Goal: Navigation & Orientation: Find specific page/section

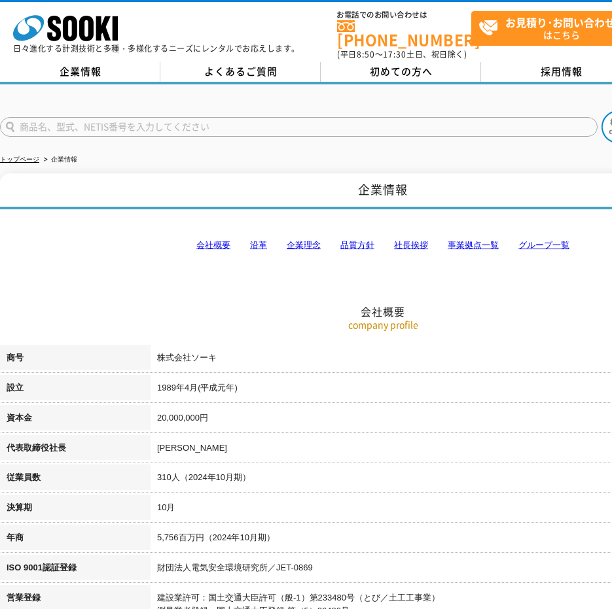
click at [476, 240] on link "事業拠点一覧" at bounding box center [472, 245] width 51 height 10
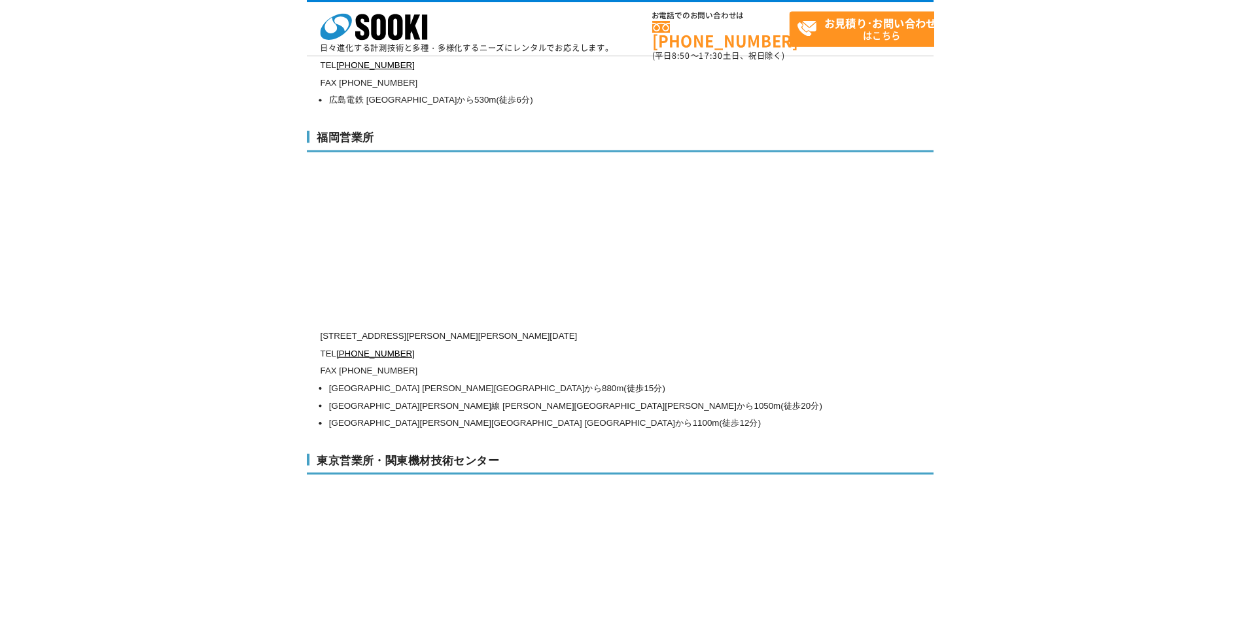
scroll to position [5309, 0]
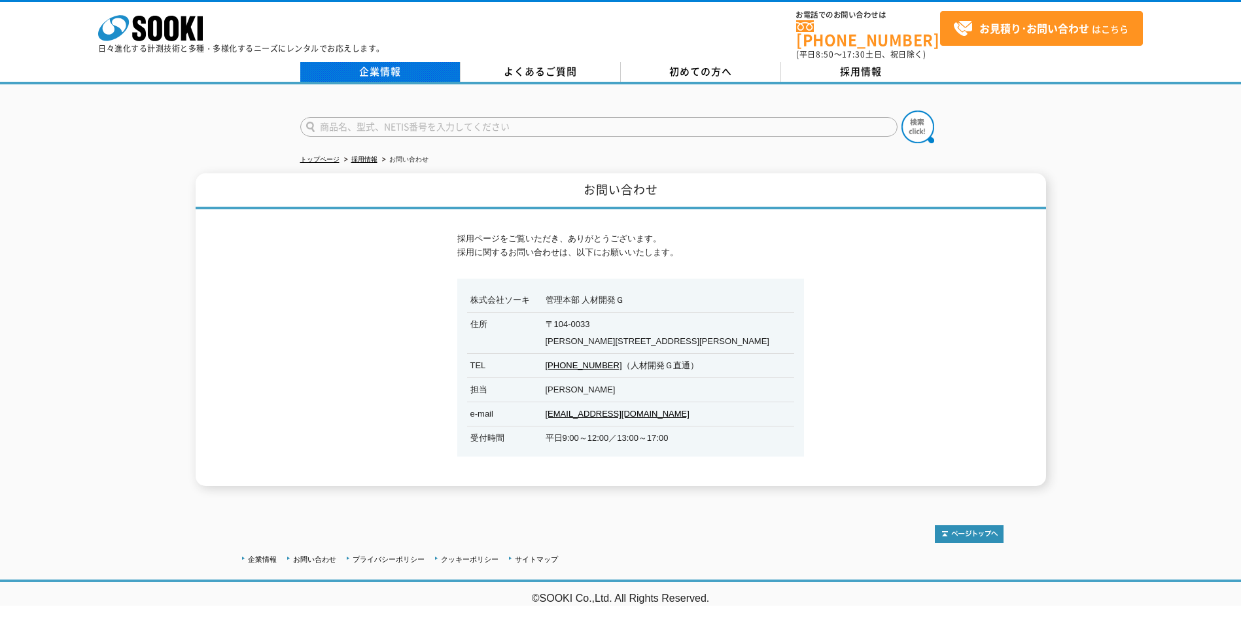
click at [394, 62] on link "企業情報" at bounding box center [380, 72] width 160 height 20
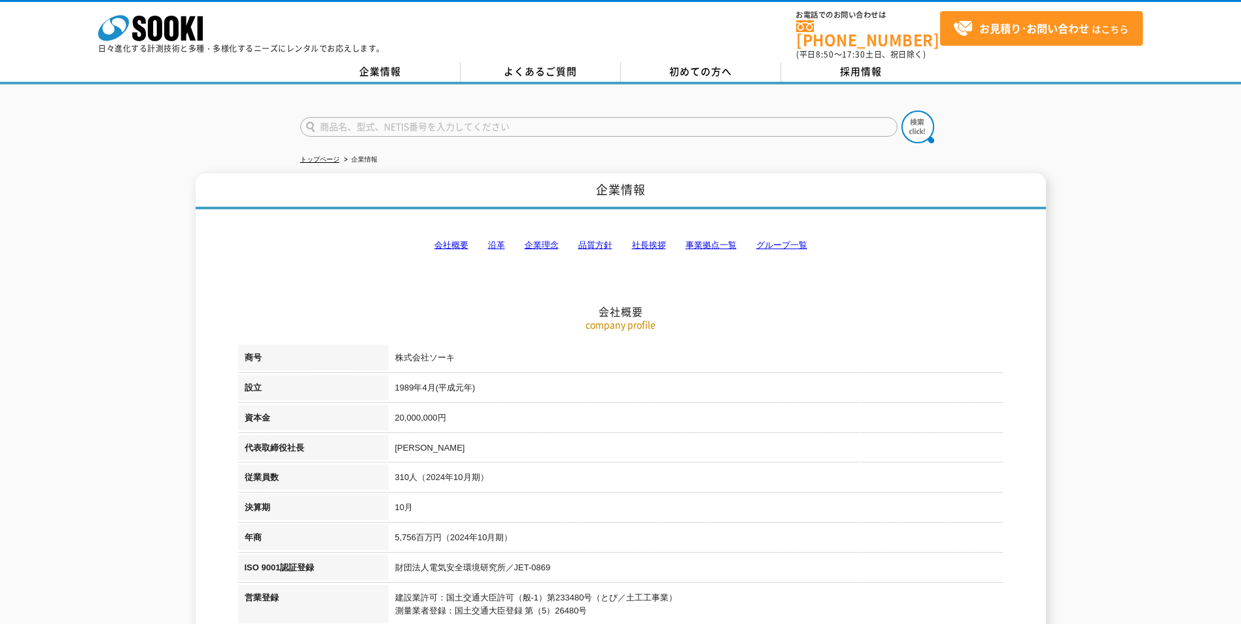
click at [705, 240] on link "事業拠点一覧" at bounding box center [711, 245] width 51 height 10
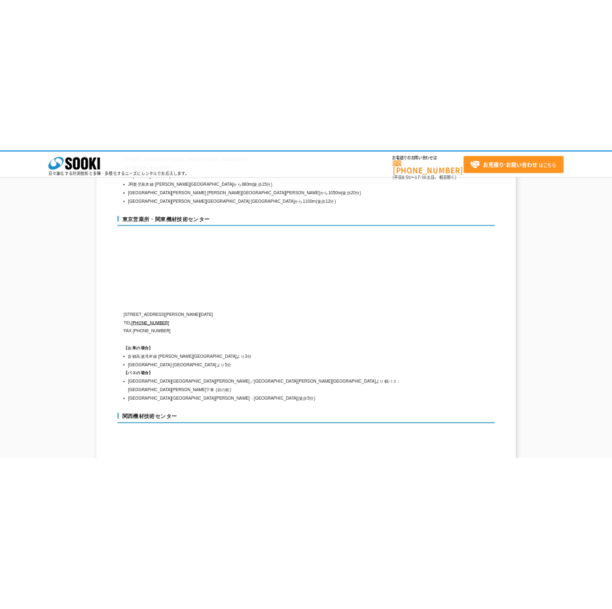
scroll to position [5440, 0]
